Goal: Obtain resource: Obtain resource

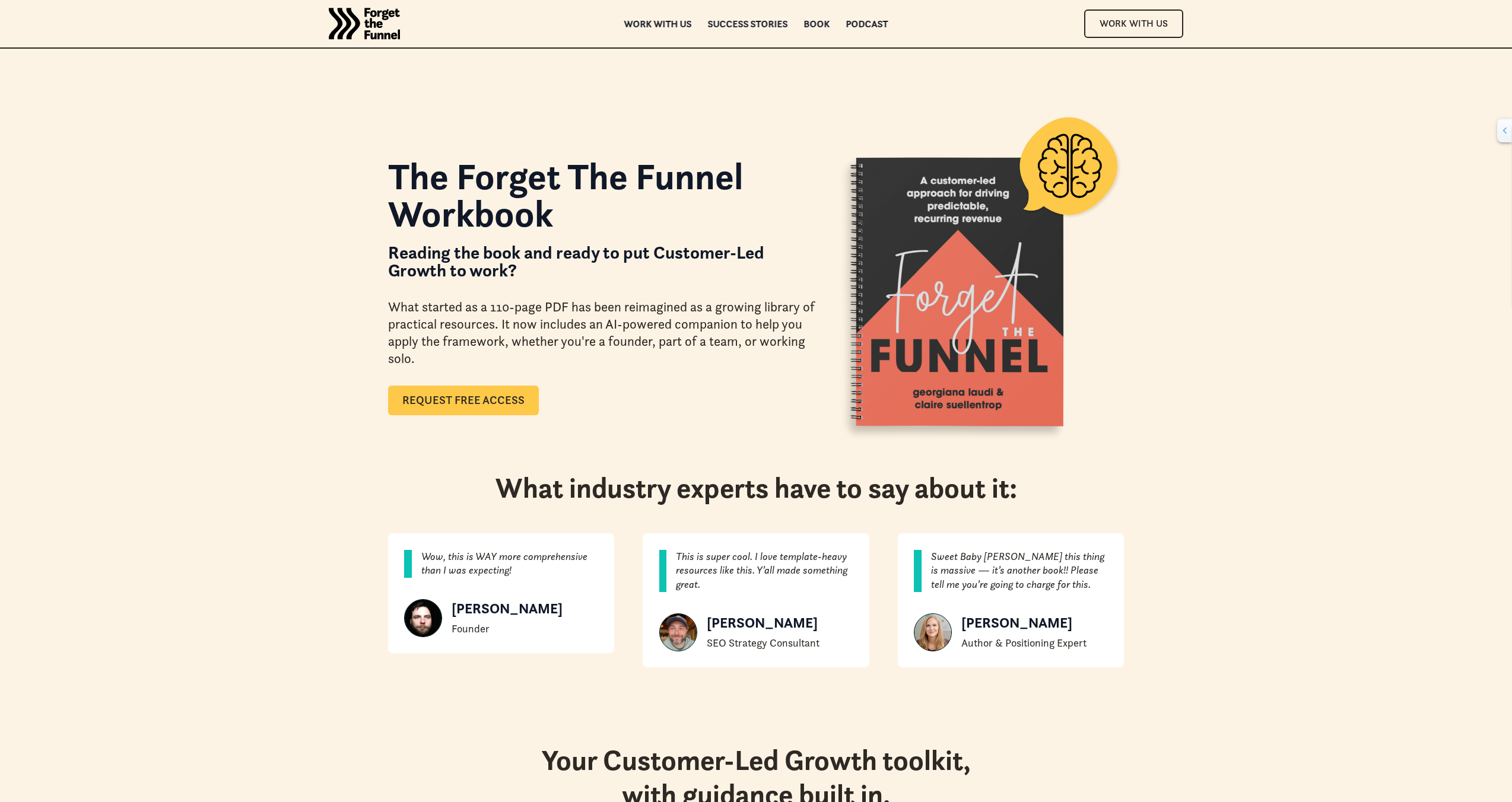
click at [510, 401] on link "Request Free Access" at bounding box center [463, 400] width 151 height 30
click at [498, 397] on link "Request Free Access" at bounding box center [463, 400] width 151 height 30
click at [501, 404] on link "Request Free Access" at bounding box center [463, 400] width 151 height 30
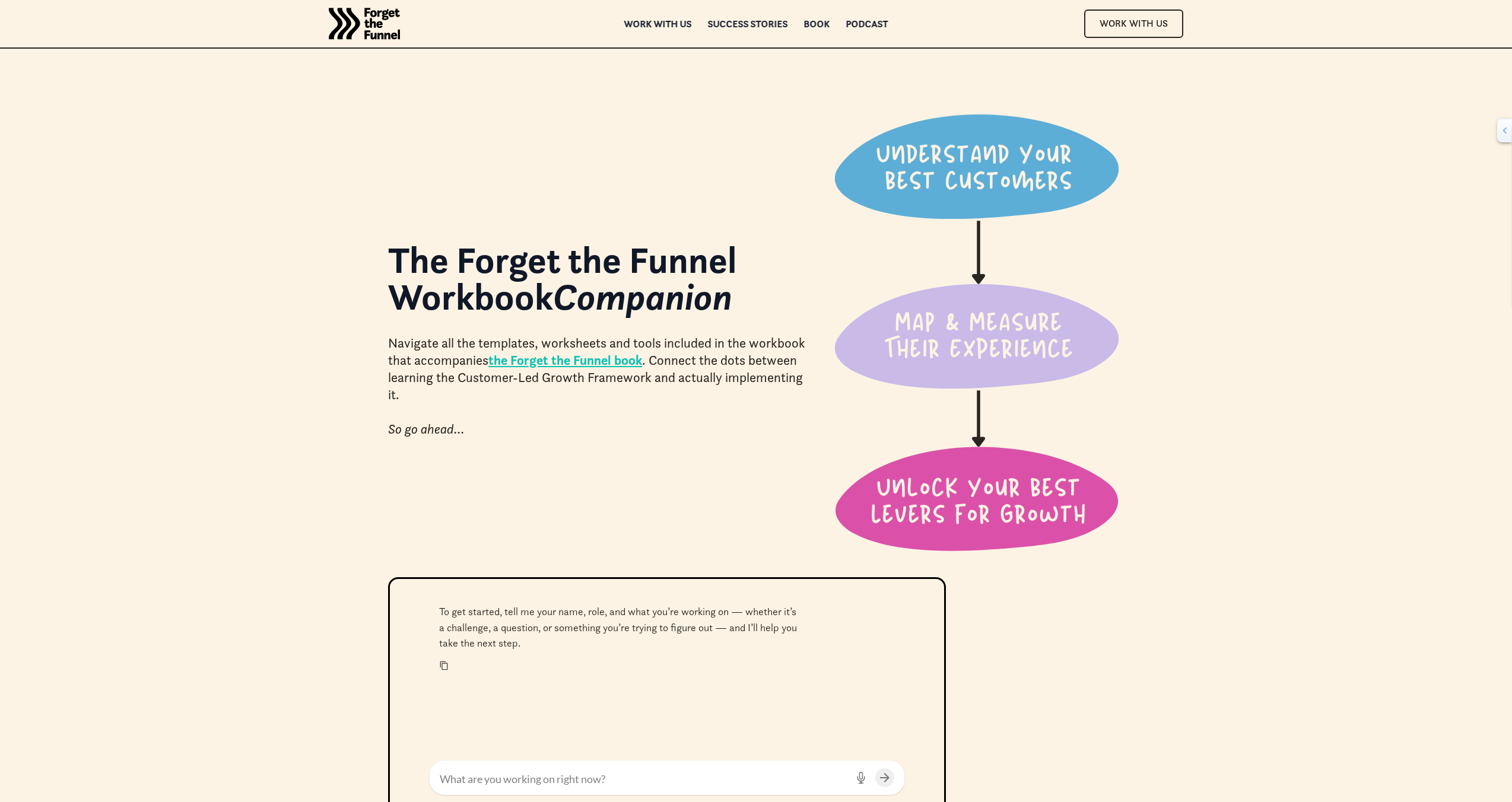
click at [1259, 286] on div "The Forget the Funnel Workbook Companion Navigate all the templates, worksheets…" at bounding box center [756, 288] width 1512 height 577
click at [1258, 274] on div "The Forget the Funnel Workbook Companion Navigate all the templates, worksheets…" at bounding box center [756, 288] width 1512 height 577
click at [1203, 118] on div "The Forget the Funnel Workbook Companion Navigate all the templates, worksheets…" at bounding box center [756, 288] width 1512 height 577
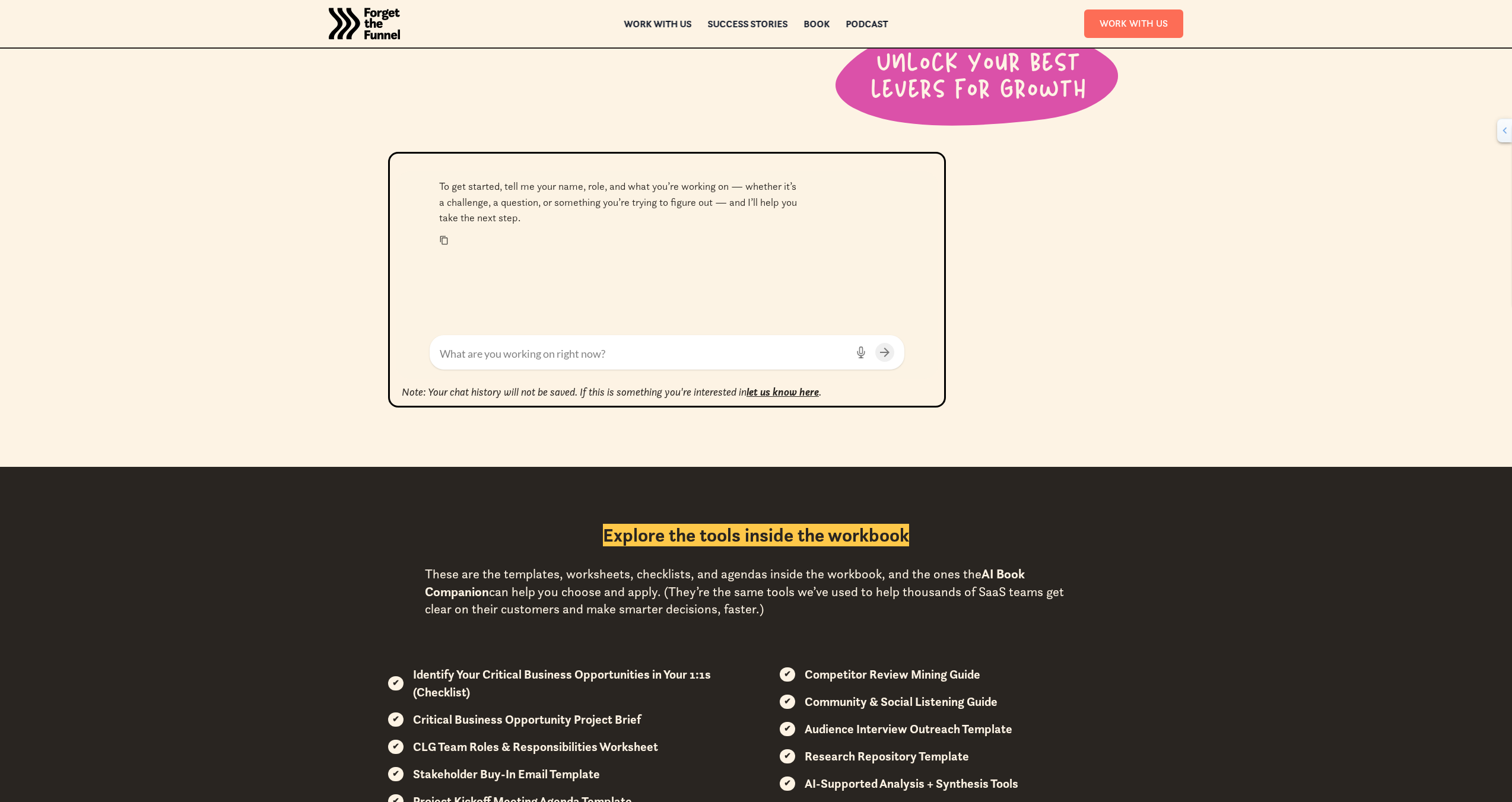
scroll to position [368, 0]
